Goal: Task Accomplishment & Management: Manage account settings

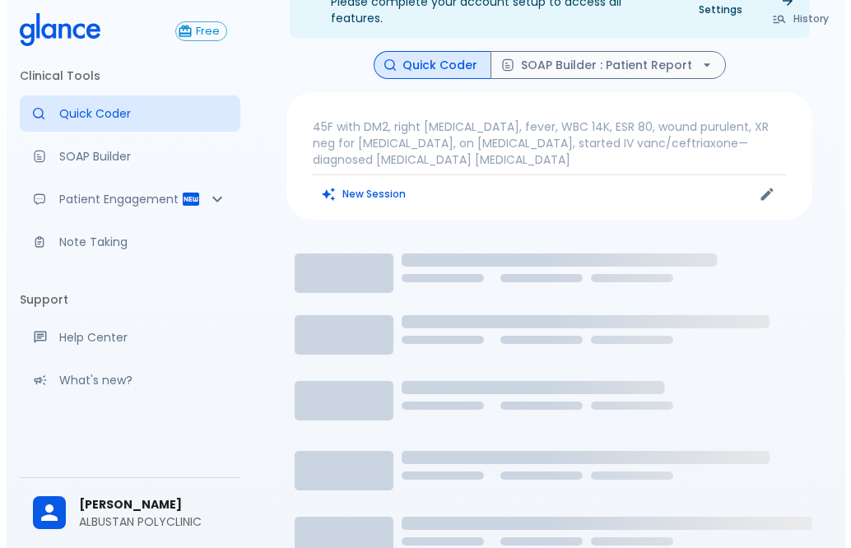
scroll to position [82, 0]
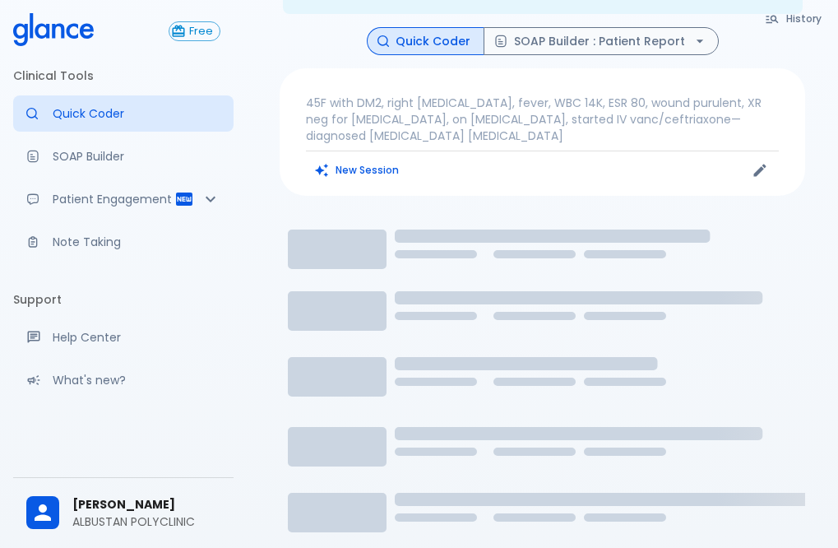
click at [778, 21] on icon "button" at bounding box center [773, 19] width 12 height 8
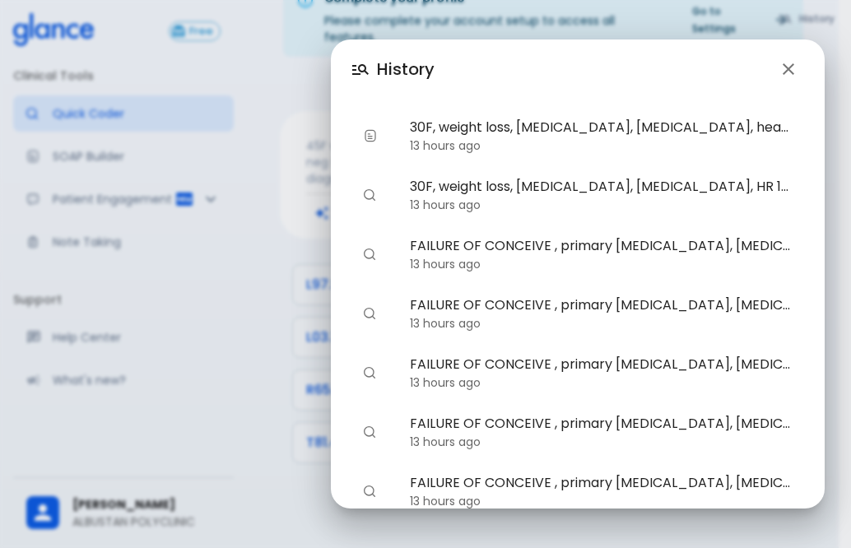
scroll to position [259, 0]
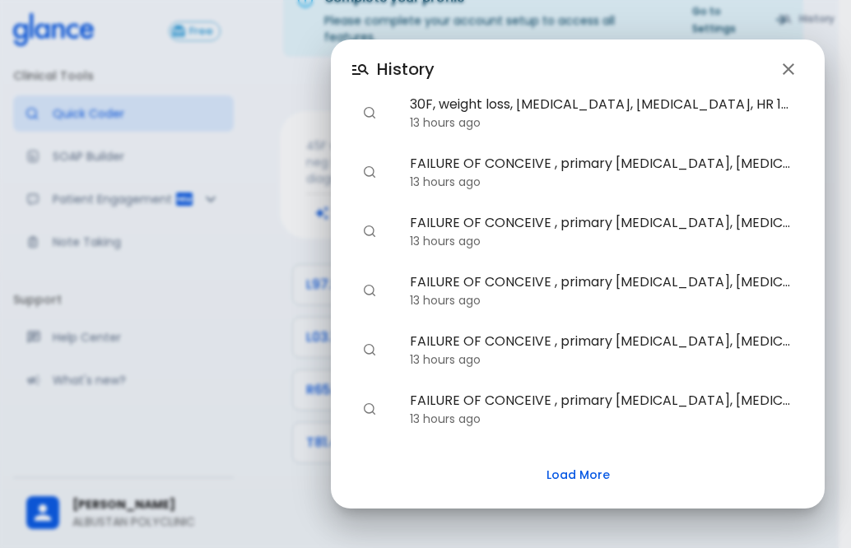
click at [296, 216] on div "History 45F with [MEDICAL_DATA] mellitus, right [MEDICAL_DATA], fever, white bl…" at bounding box center [425, 274] width 851 height 548
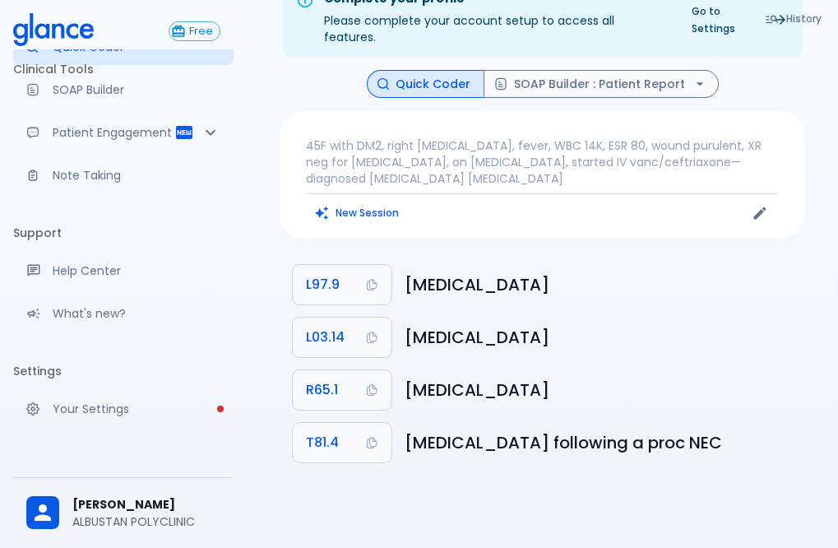
scroll to position [117, 0]
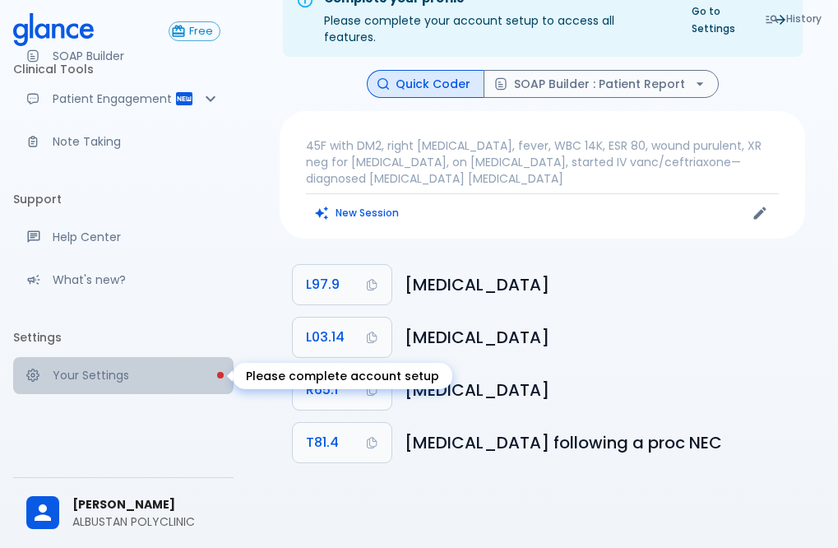
click at [123, 369] on p "Your Settings" at bounding box center [137, 375] width 168 height 16
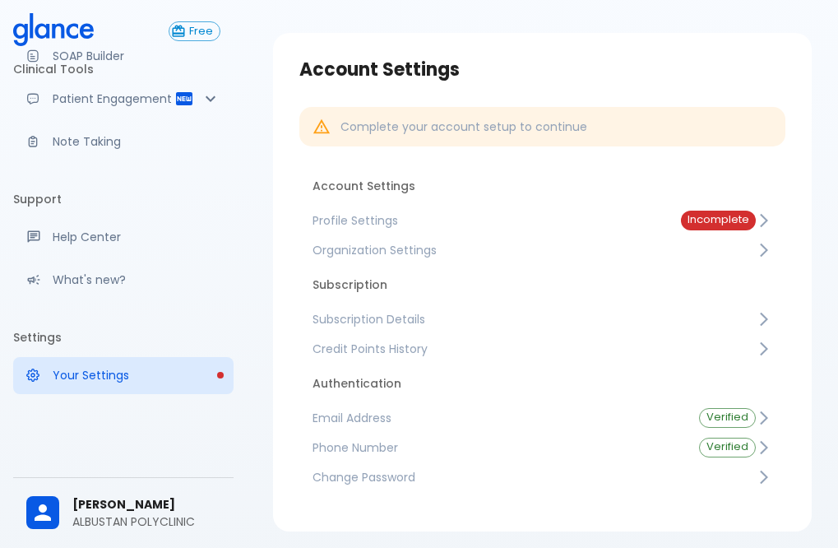
click at [392, 447] on span "Phone Number" at bounding box center [493, 447] width 360 height 16
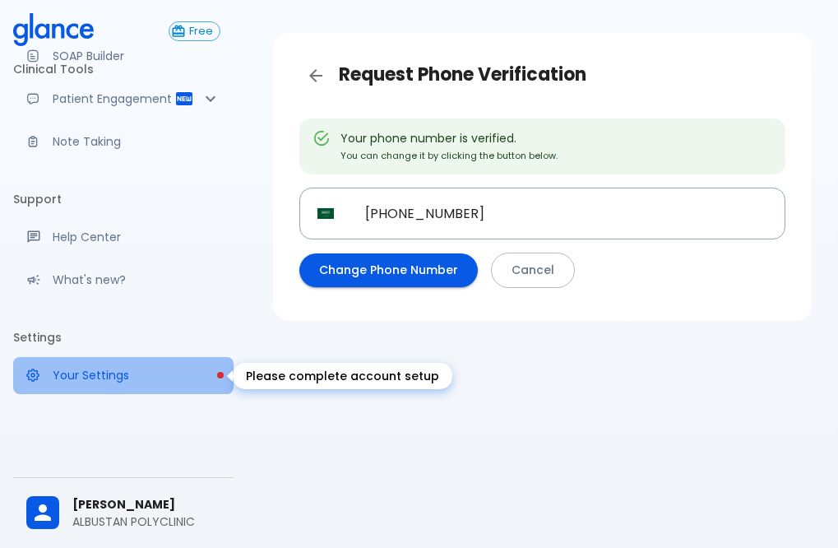
drag, startPoint x: 153, startPoint y: 371, endPoint x: 163, endPoint y: 377, distance: 11.4
click at [153, 372] on p "Your Settings" at bounding box center [137, 375] width 168 height 16
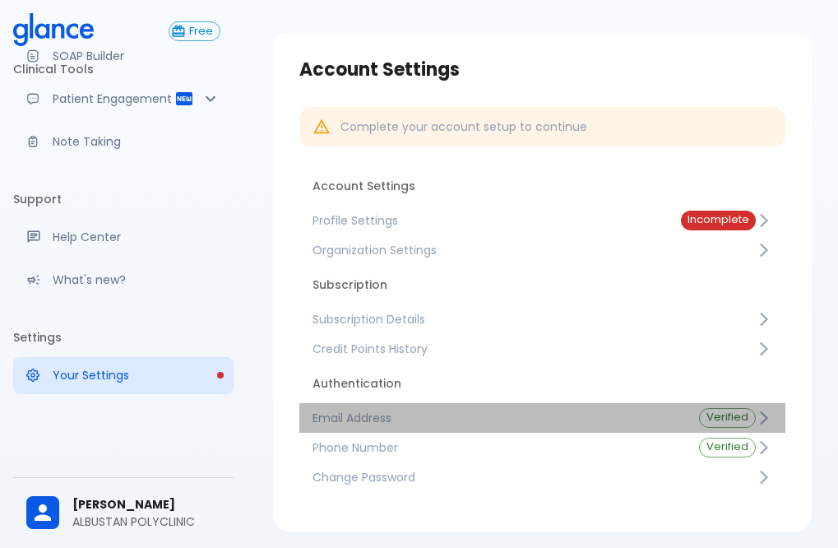
click at [366, 416] on span "Email Address" at bounding box center [493, 418] width 360 height 16
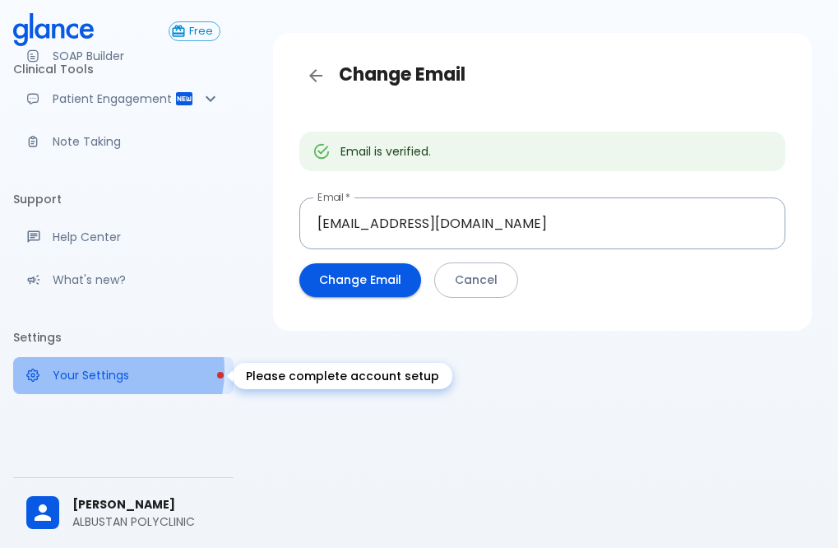
click at [112, 370] on p "Your Settings" at bounding box center [137, 375] width 168 height 16
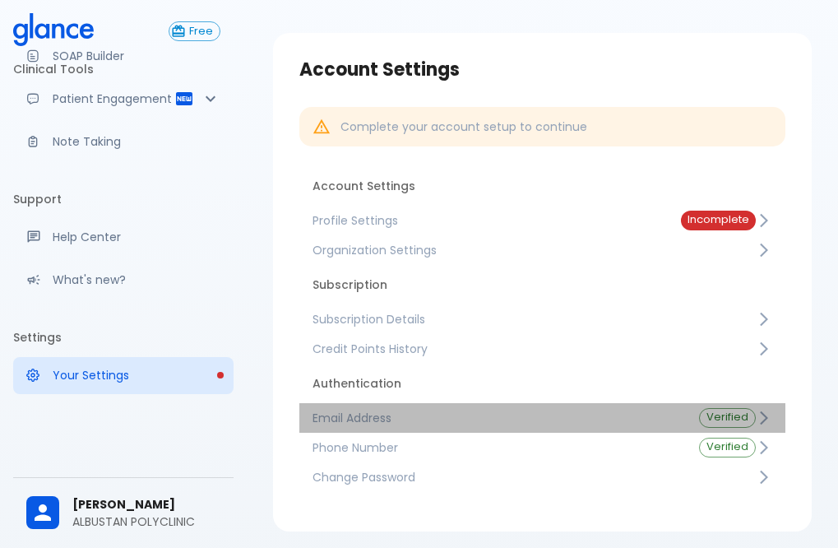
click at [726, 413] on span "Verified" at bounding box center [727, 417] width 55 height 12
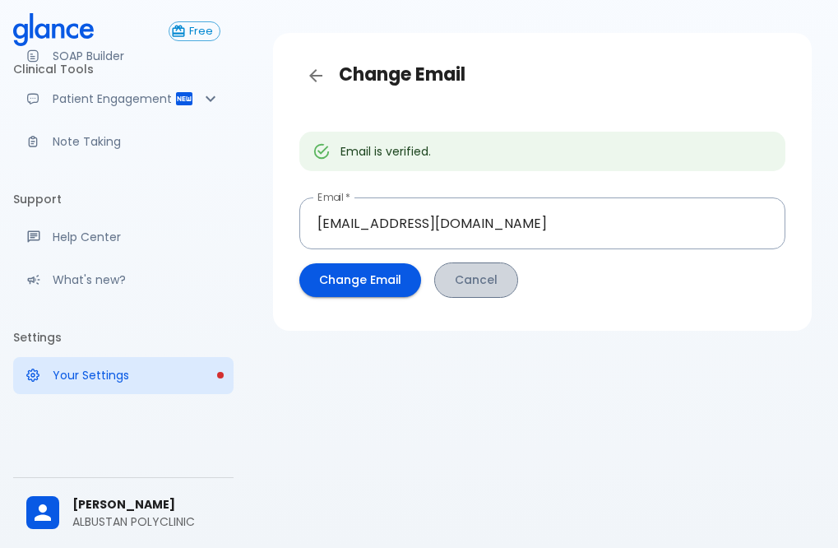
click at [472, 281] on button "Cancel" at bounding box center [476, 279] width 84 height 35
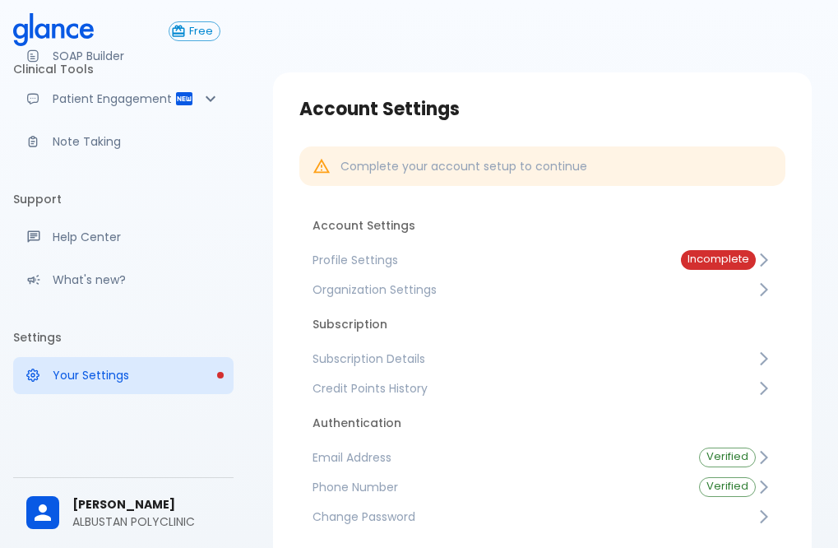
scroll to position [117, 0]
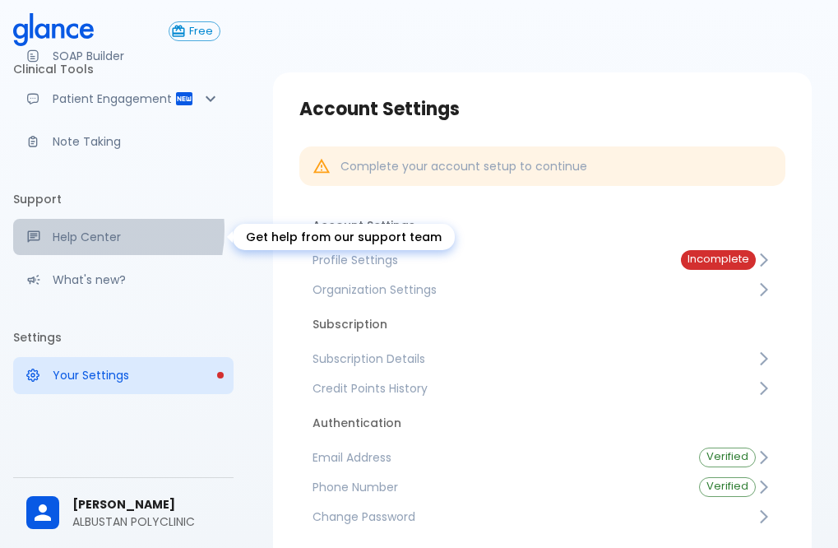
click at [81, 230] on p "Help Center" at bounding box center [137, 237] width 168 height 16
